Goal: Find contact information: Find contact information

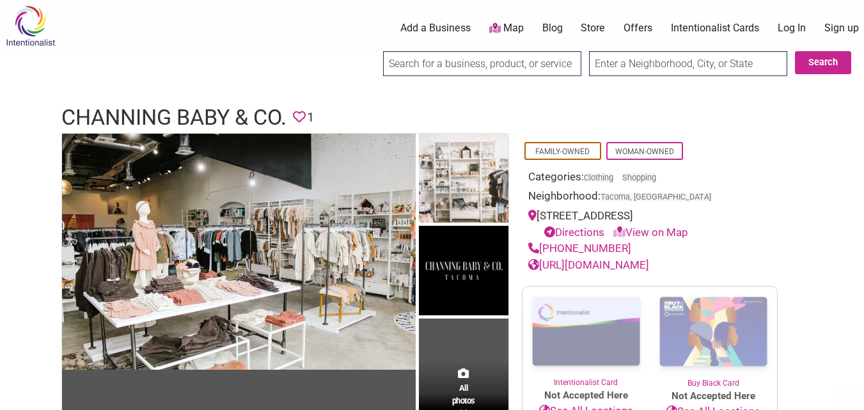
scroll to position [655, 0]
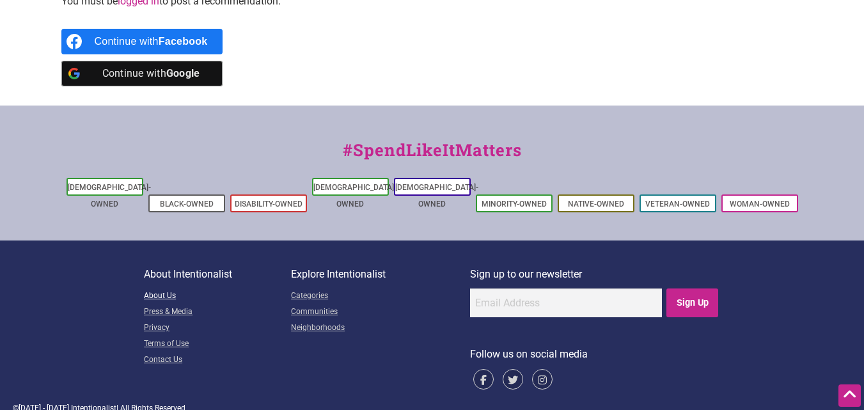
click at [151, 289] on link "About Us" at bounding box center [217, 297] width 147 height 16
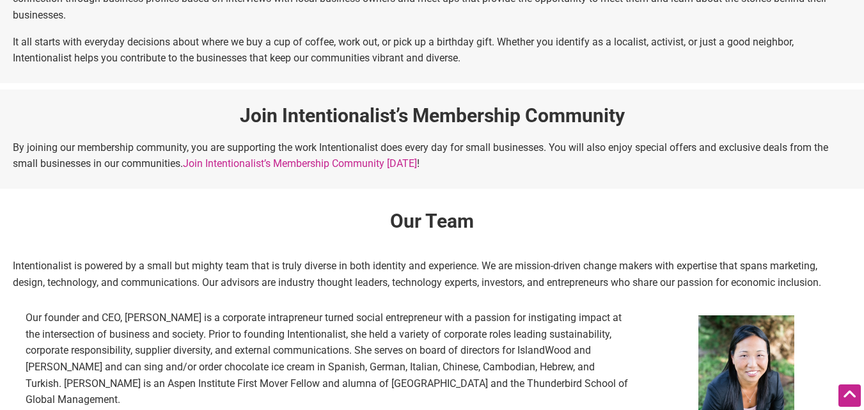
scroll to position [640, 0]
drag, startPoint x: 123, startPoint y: 298, endPoint x: 173, endPoint y: 296, distance: 49.3
click at [173, 309] on p "Our founder and CEO, [PERSON_NAME] is a corporate intrapreneur turned social en…" at bounding box center [327, 358] width 603 height 99
copy p "[PERSON_NAME]"
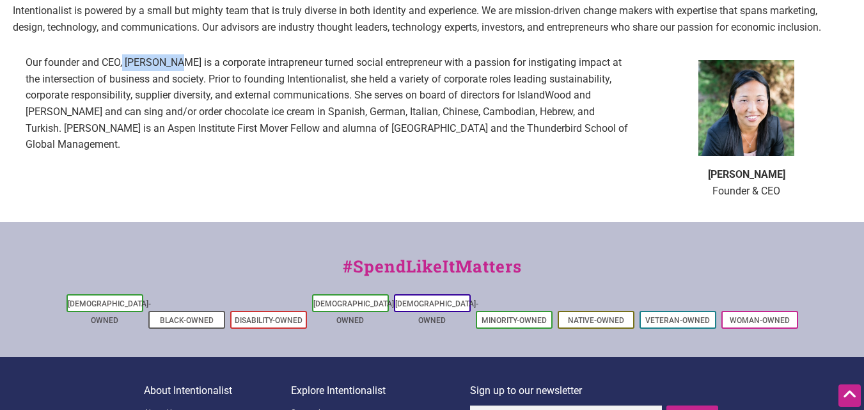
scroll to position [896, 0]
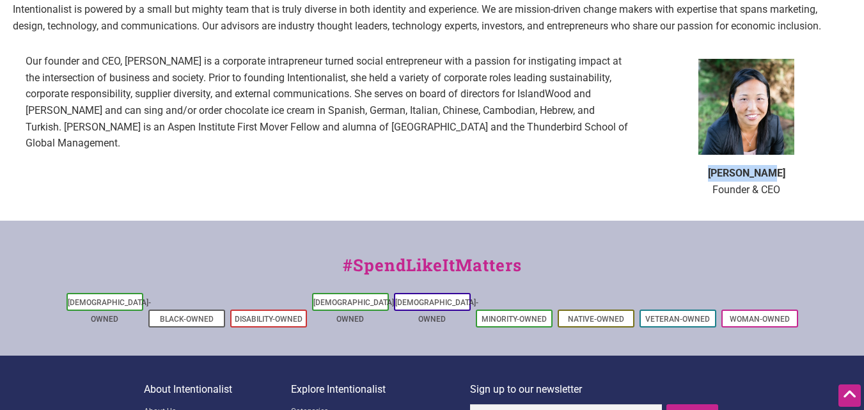
drag, startPoint x: 797, startPoint y: 153, endPoint x: 719, endPoint y: 163, distance: 78.1
click at [719, 165] on p "[PERSON_NAME] Founder & CEO" at bounding box center [747, 181] width 184 height 33
copy b "[PERSON_NAME]"
click at [797, 173] on p "[PERSON_NAME] Founder & CEO" at bounding box center [747, 181] width 184 height 33
drag, startPoint x: 797, startPoint y: 173, endPoint x: 721, endPoint y: 180, distance: 75.8
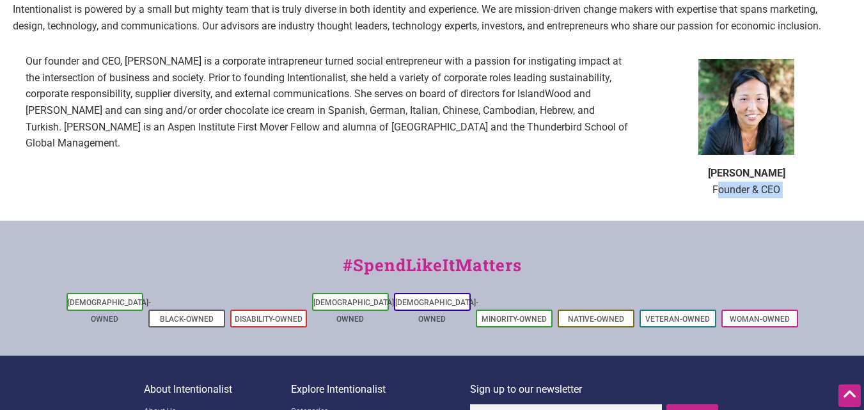
click at [721, 180] on p "[PERSON_NAME] Founder & CEO" at bounding box center [747, 181] width 184 height 33
copy div "Founder & CEO"
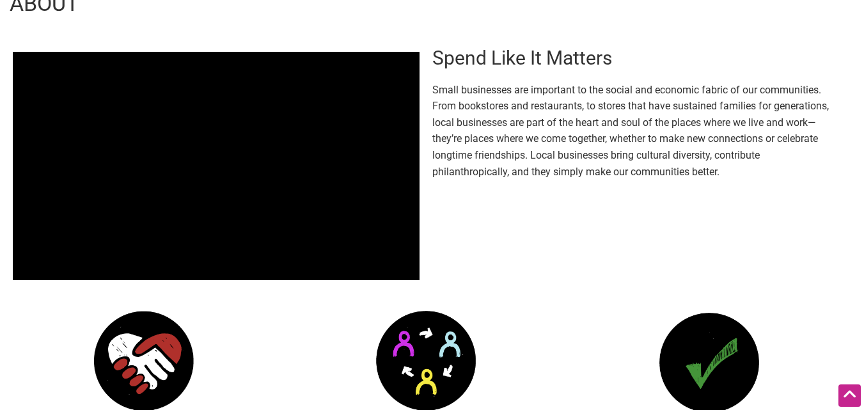
scroll to position [0, 0]
